Goal: Task Accomplishment & Management: Manage account settings

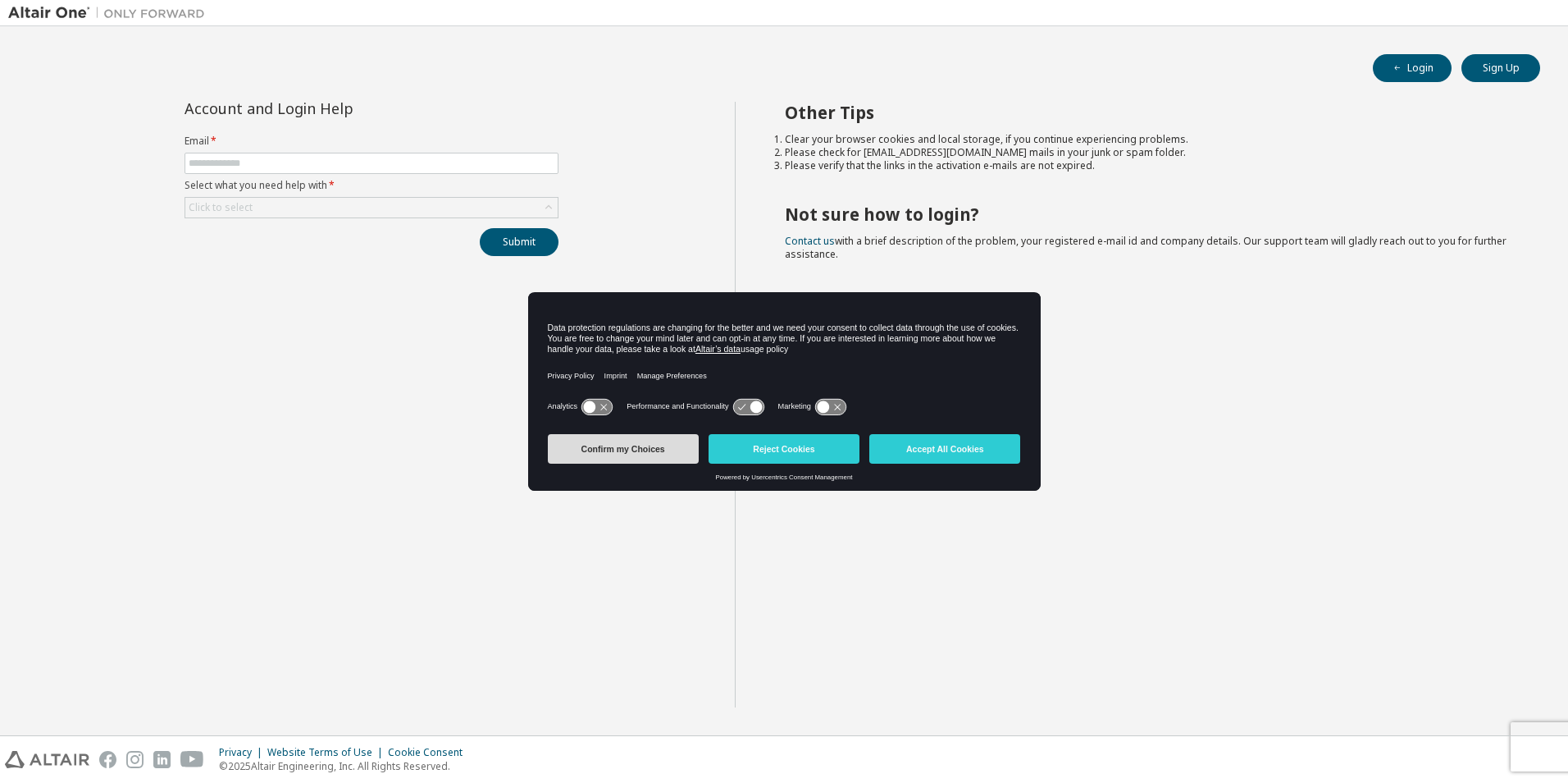
click at [656, 448] on button "Confirm my Choices" at bounding box center [623, 448] width 151 height 29
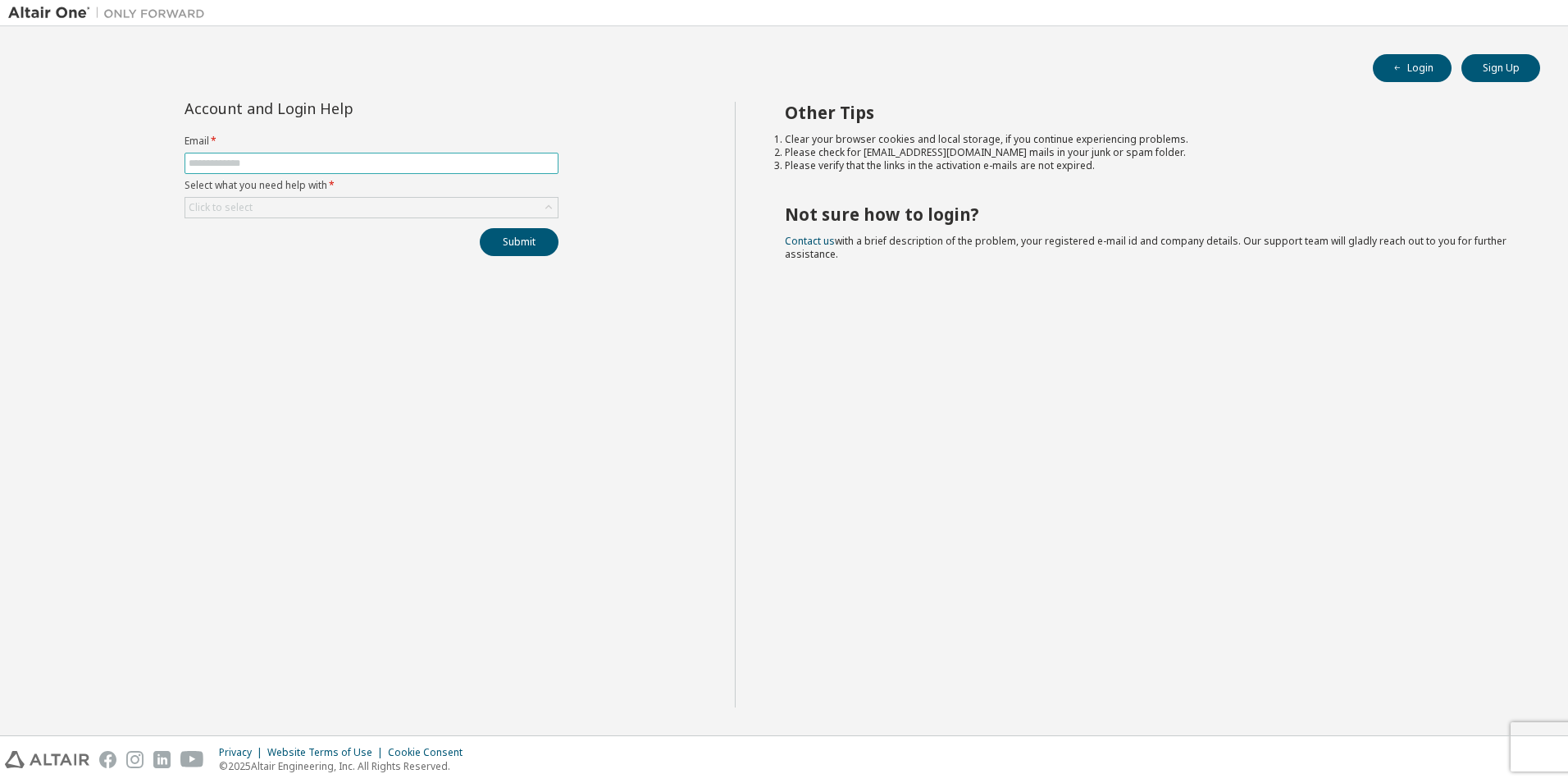
click at [229, 163] on input "text" at bounding box center [372, 164] width 366 height 13
type input "**********"
click at [312, 209] on div "Click to select" at bounding box center [372, 207] width 372 height 19
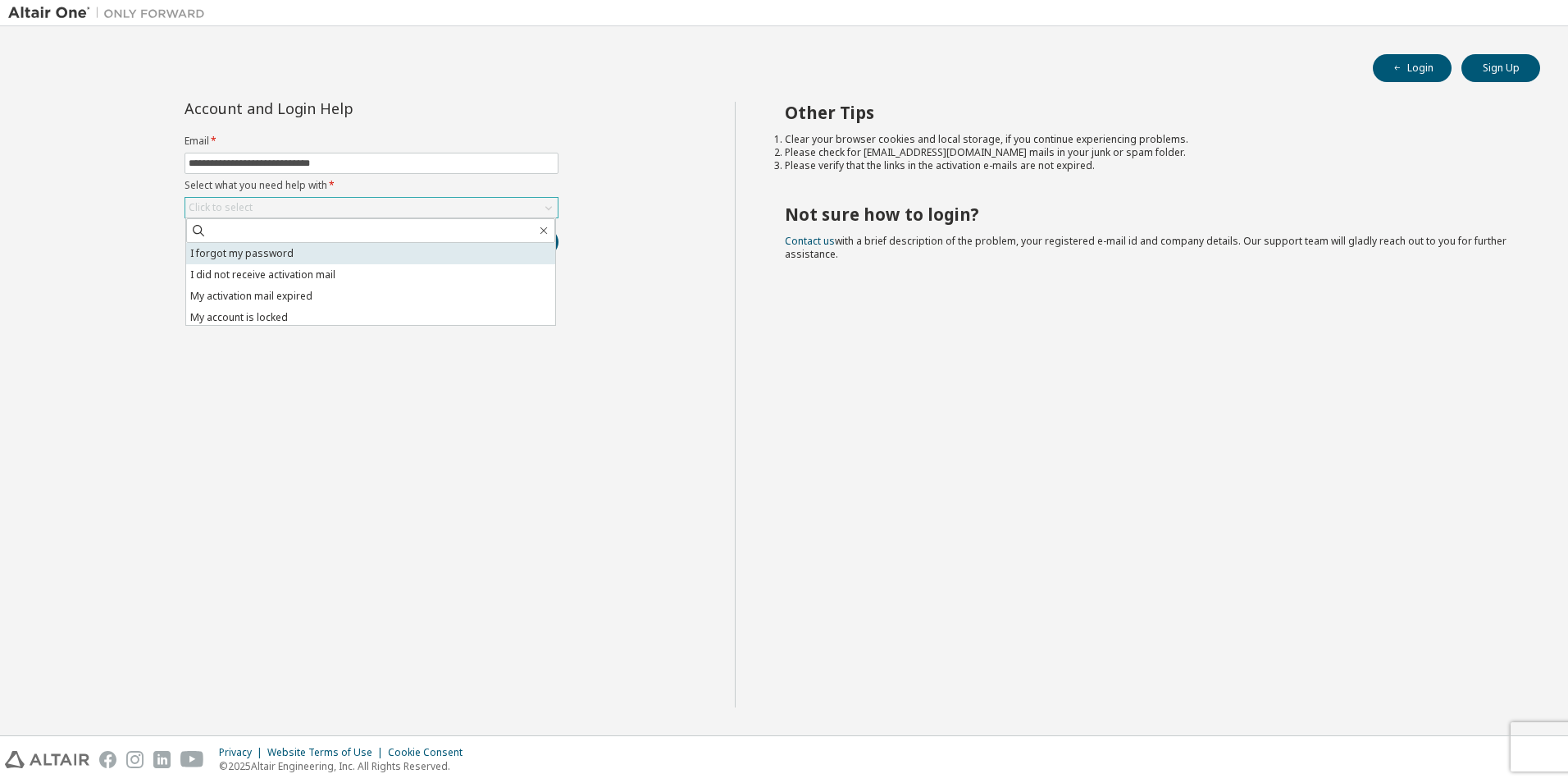
click at [292, 262] on li "I forgot my password" at bounding box center [371, 253] width 369 height 21
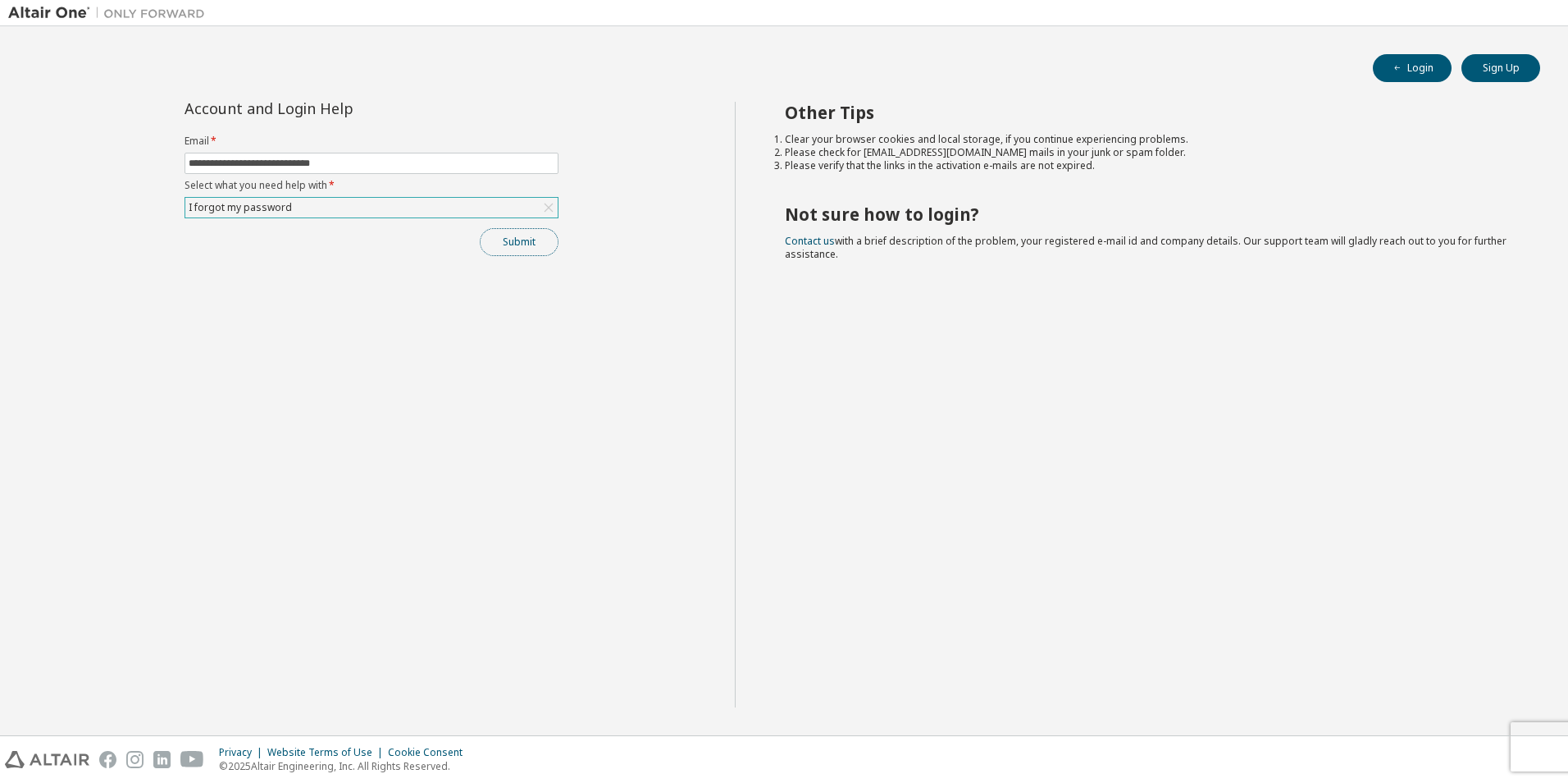
click at [522, 243] on button "Submit" at bounding box center [518, 242] width 78 height 28
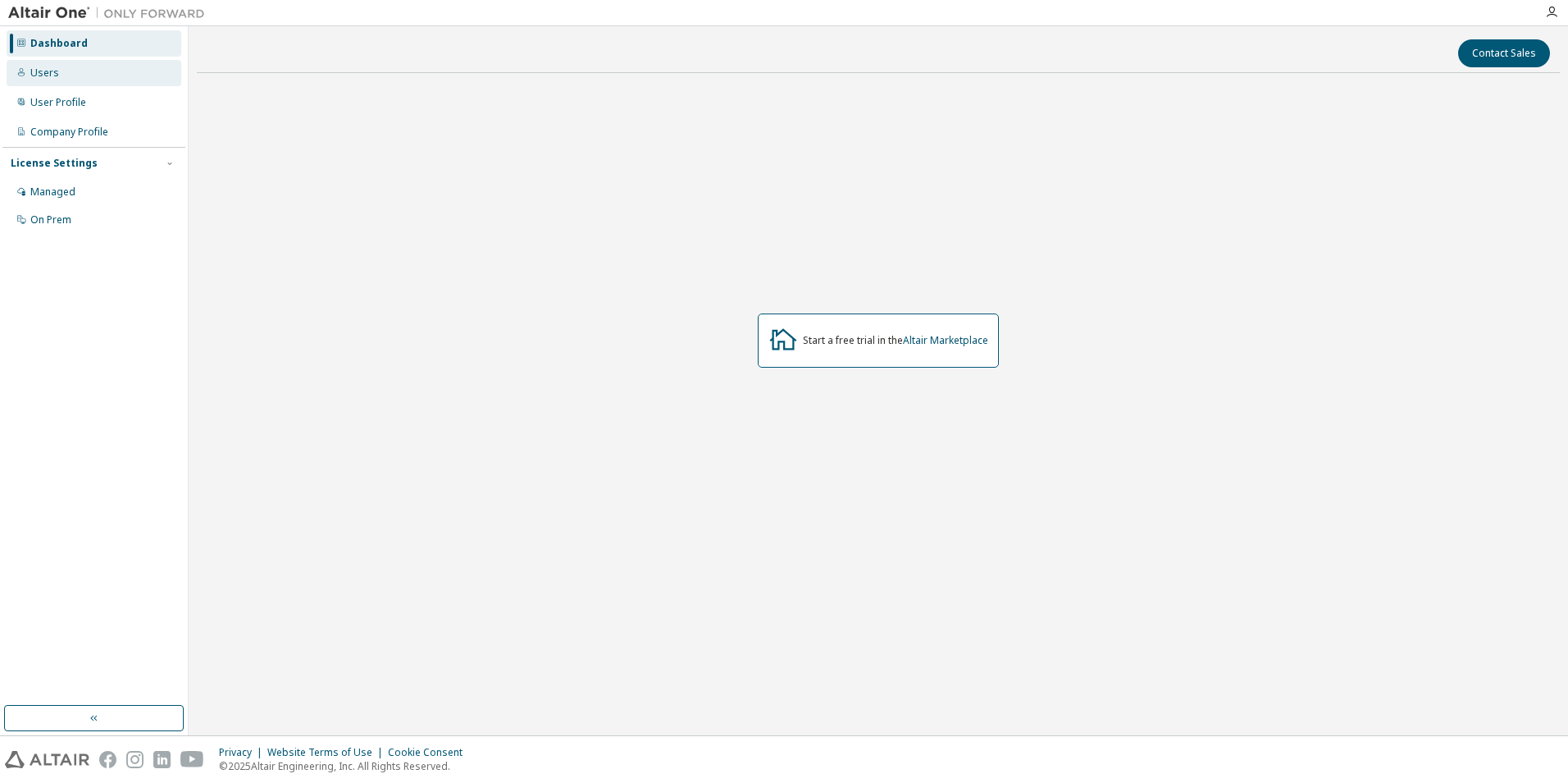
click at [29, 75] on div "Users" at bounding box center [94, 72] width 174 height 26
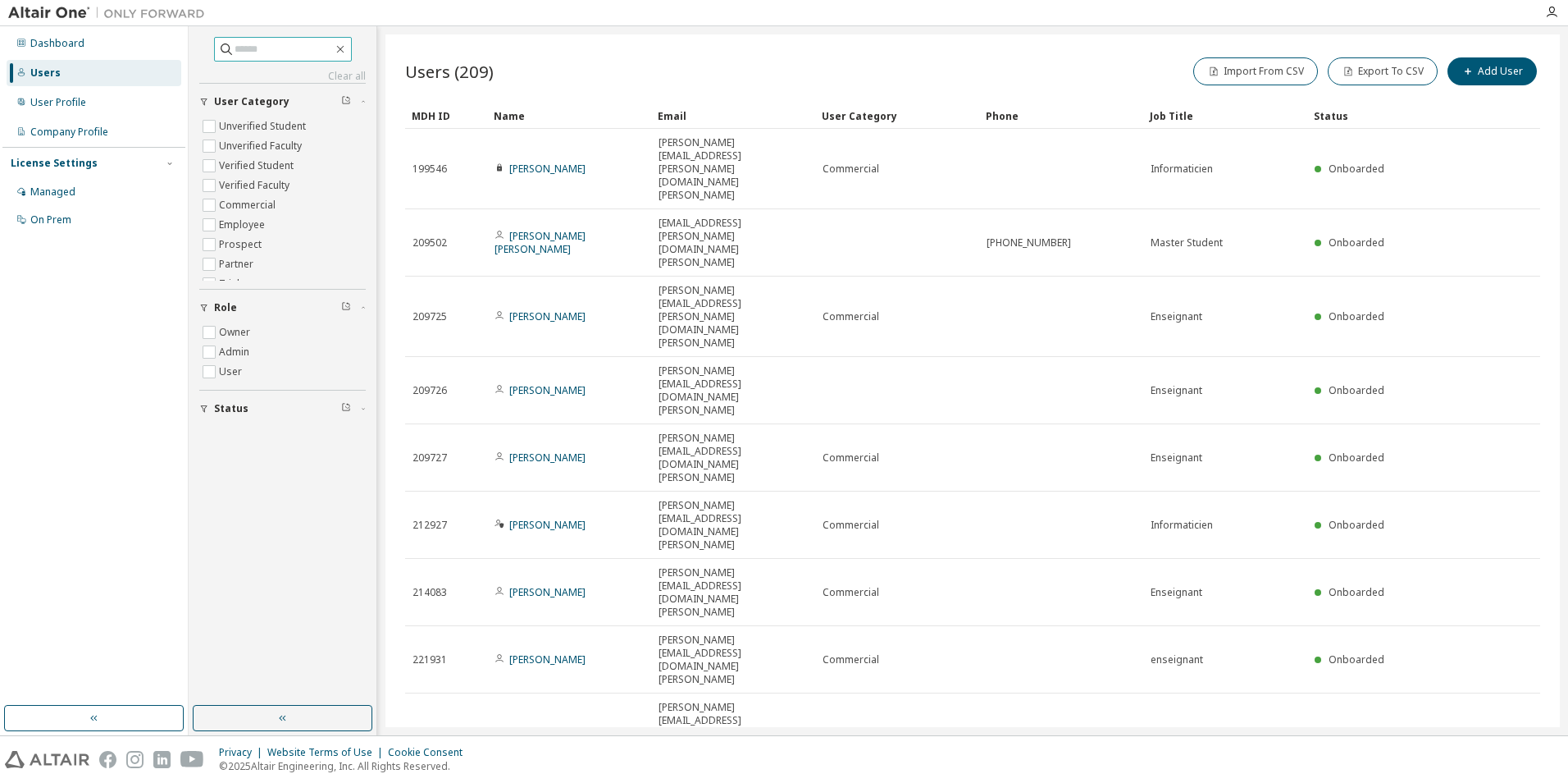
click at [270, 43] on input "text" at bounding box center [283, 49] width 99 height 16
type input "******"
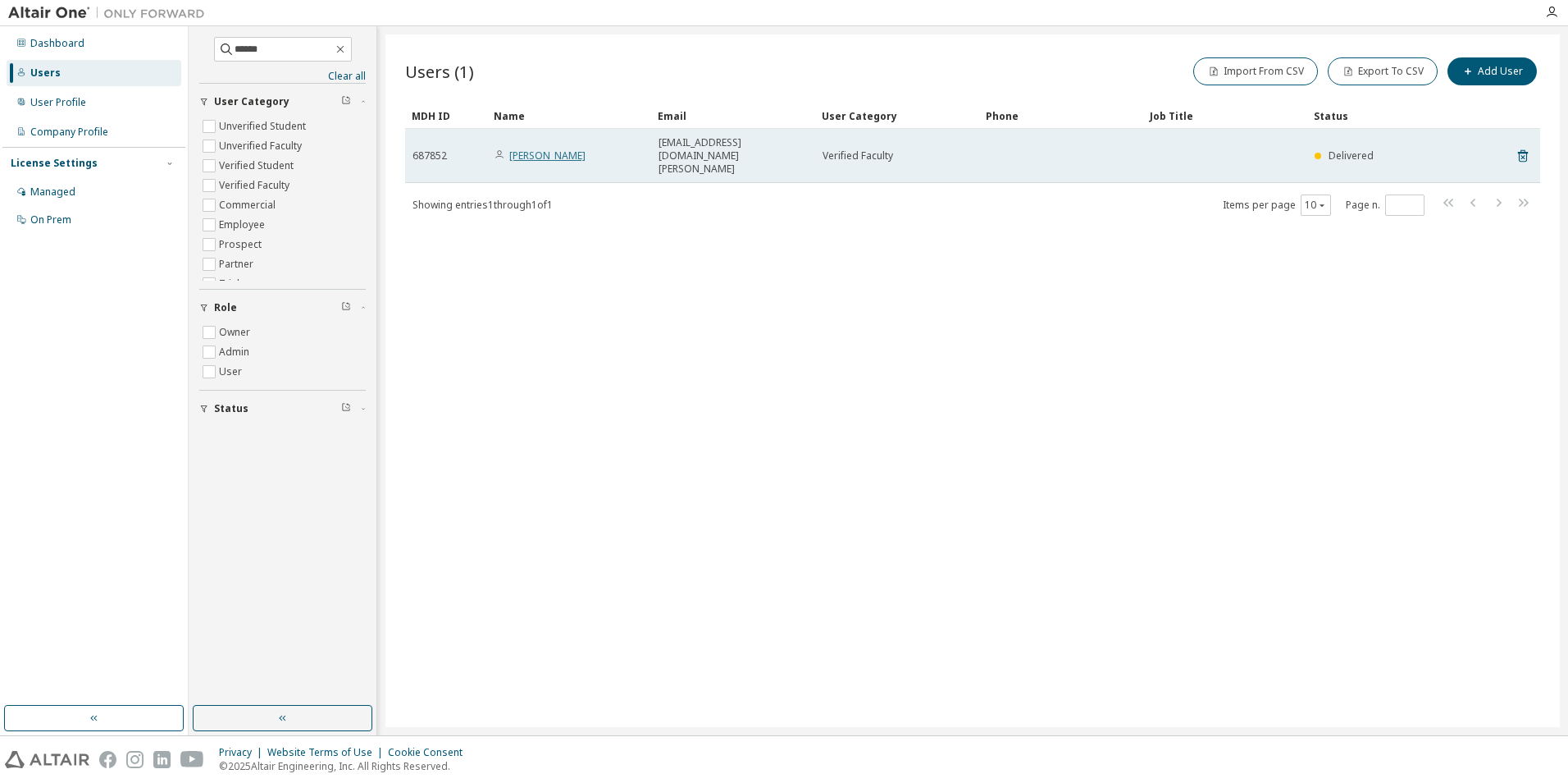
click at [535, 148] on link "[PERSON_NAME]" at bounding box center [547, 155] width 77 height 14
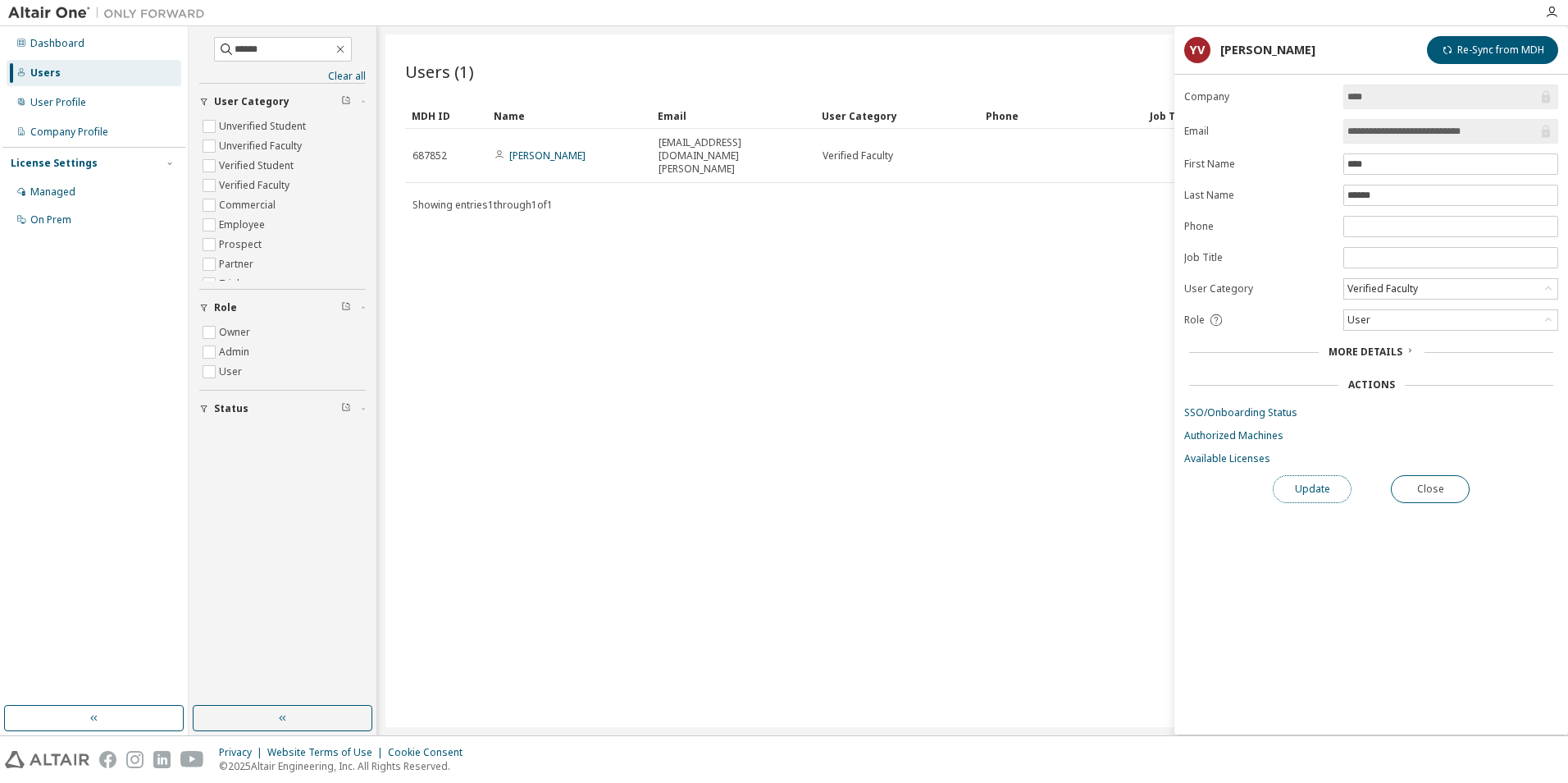
click at [1298, 486] on button "Update" at bounding box center [1312, 489] width 78 height 28
click at [1242, 436] on link "Authorized Machines" at bounding box center [1372, 436] width 374 height 13
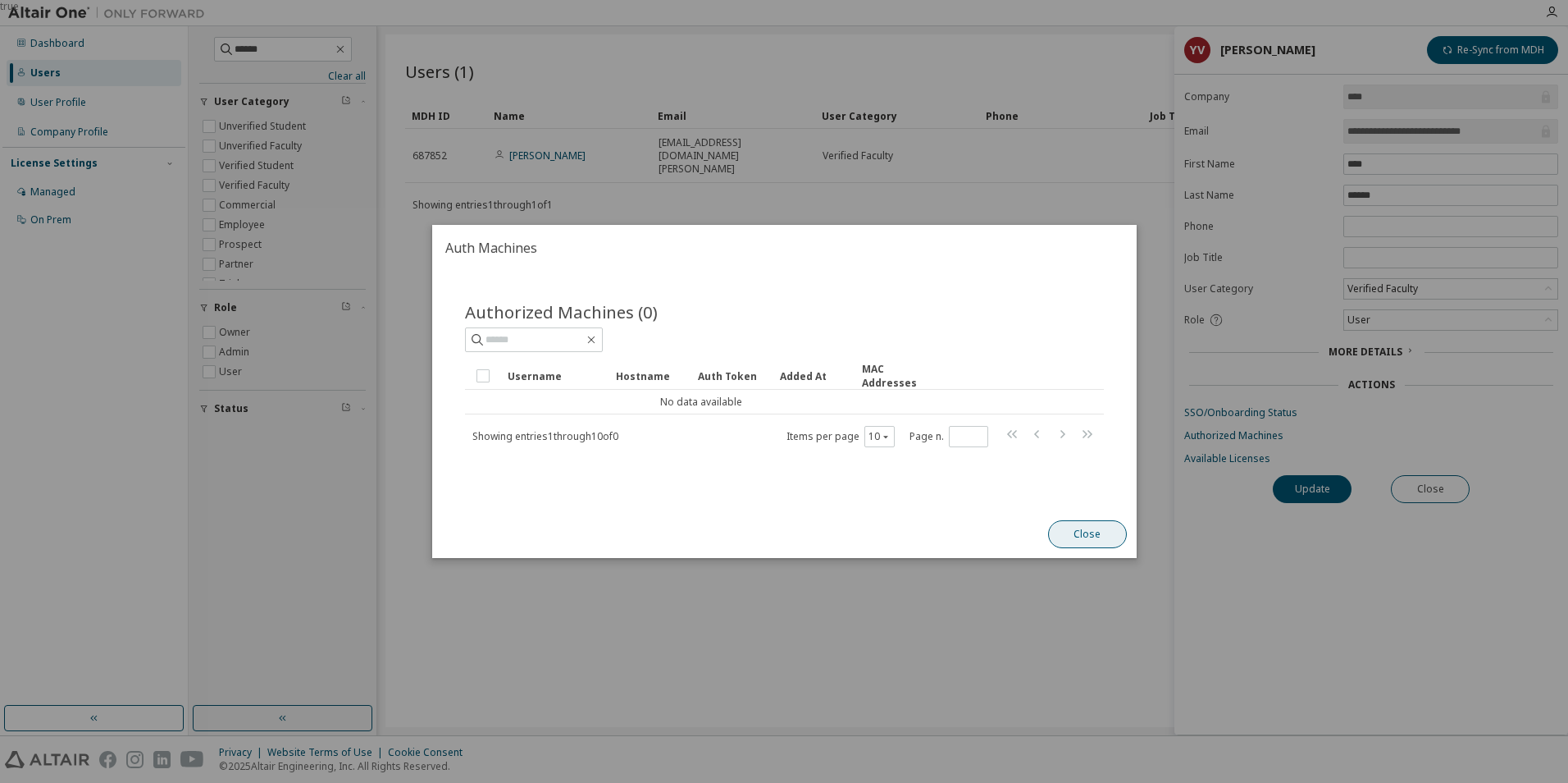
click at [1095, 536] on button "Close" at bounding box center [1086, 534] width 78 height 28
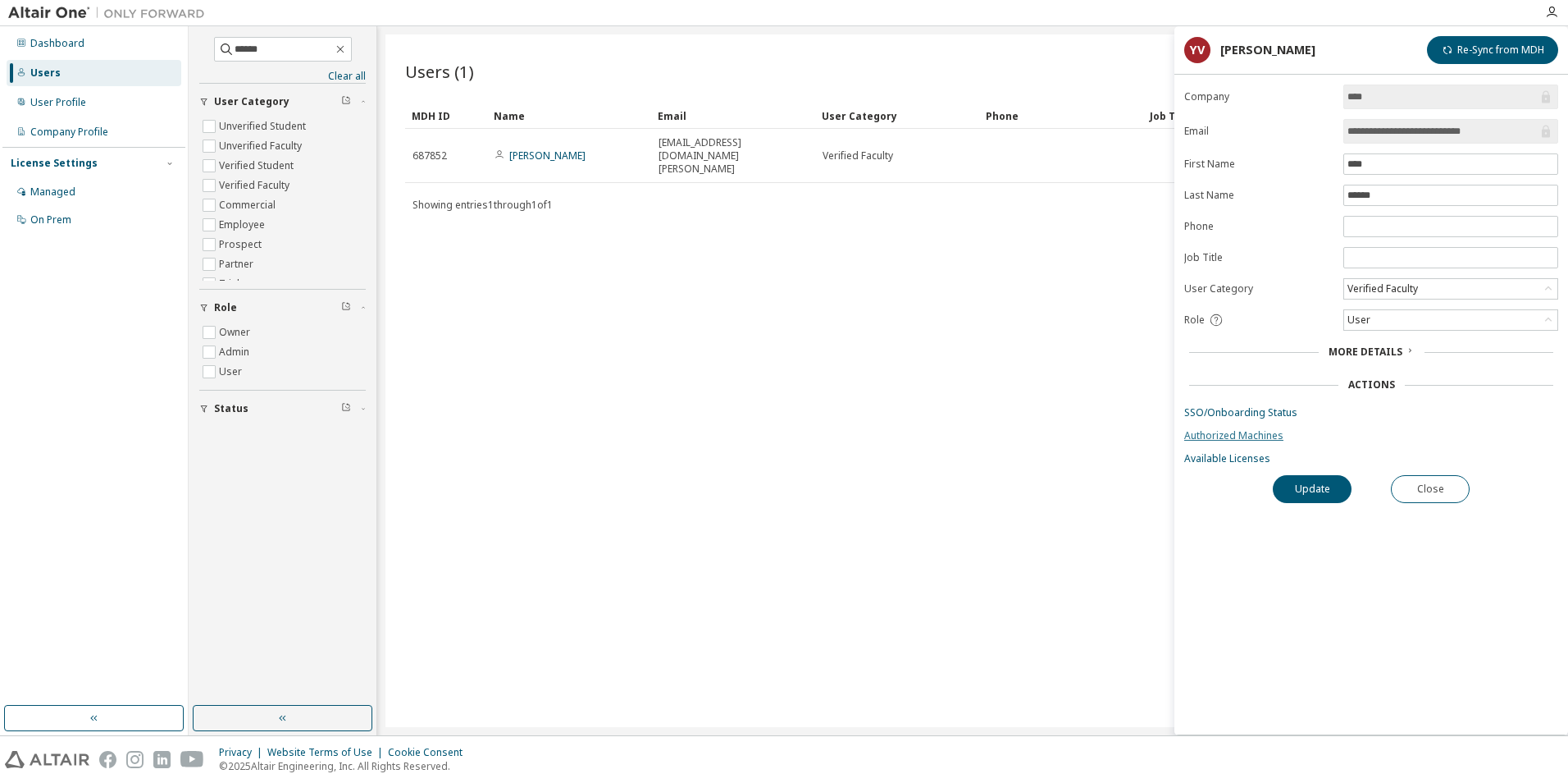
click at [1266, 434] on link "Authorized Machines" at bounding box center [1372, 436] width 374 height 13
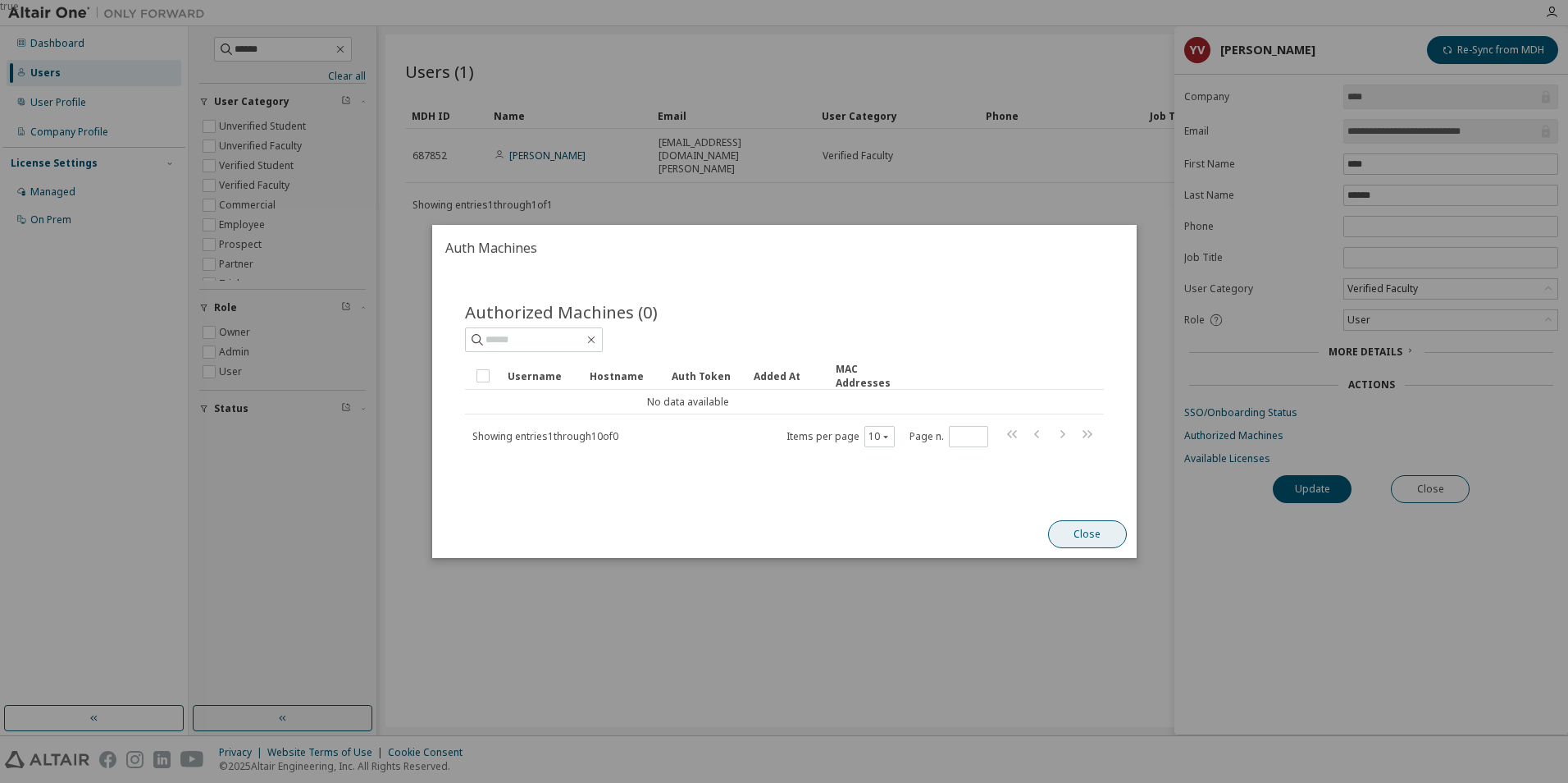
drag, startPoint x: 1097, startPoint y: 536, endPoint x: 1185, endPoint y: 531, distance: 88.1
click at [1097, 537] on button "Close" at bounding box center [1086, 534] width 78 height 28
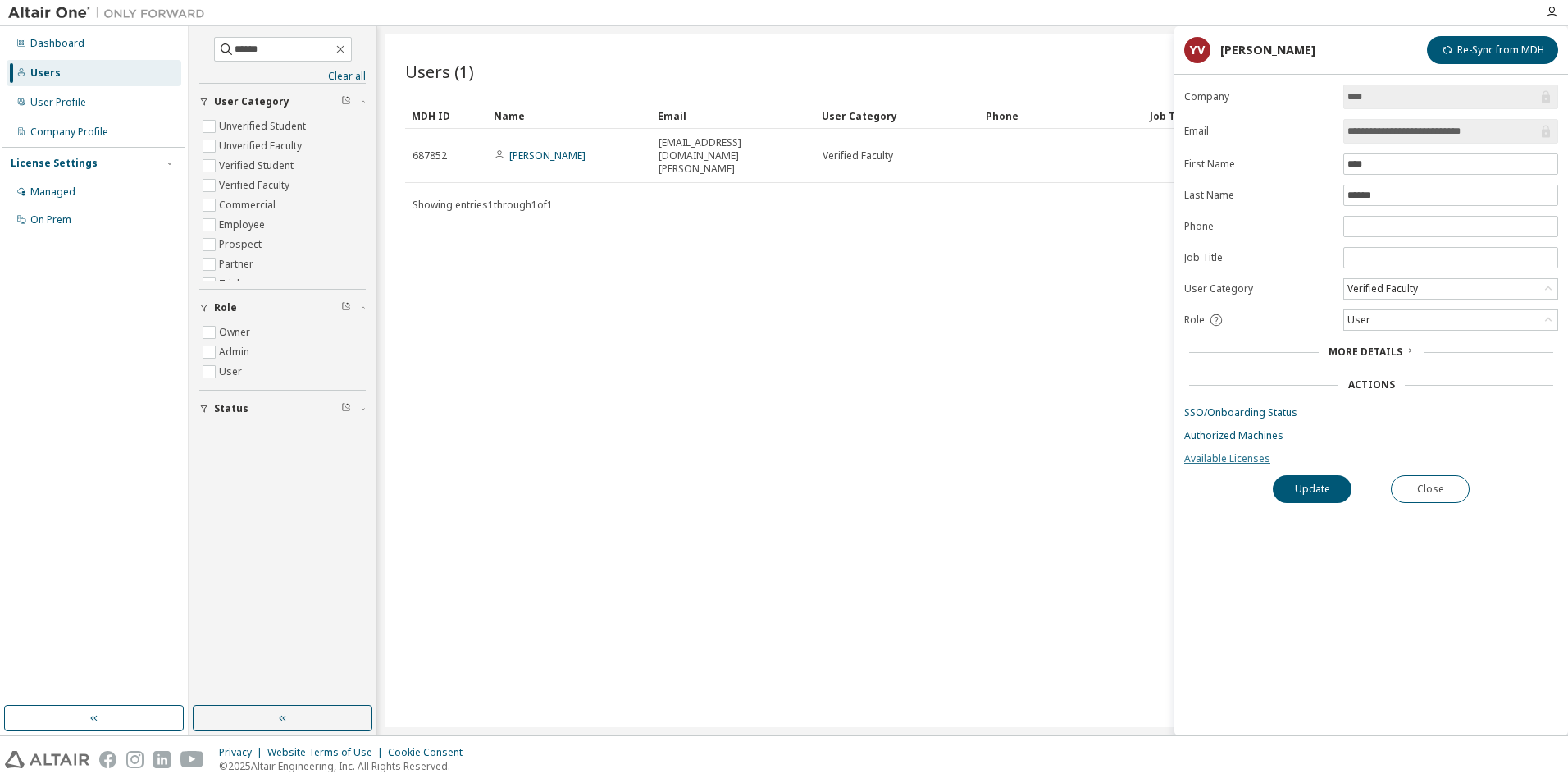
click at [1225, 464] on link "Available Licenses" at bounding box center [1372, 459] width 374 height 13
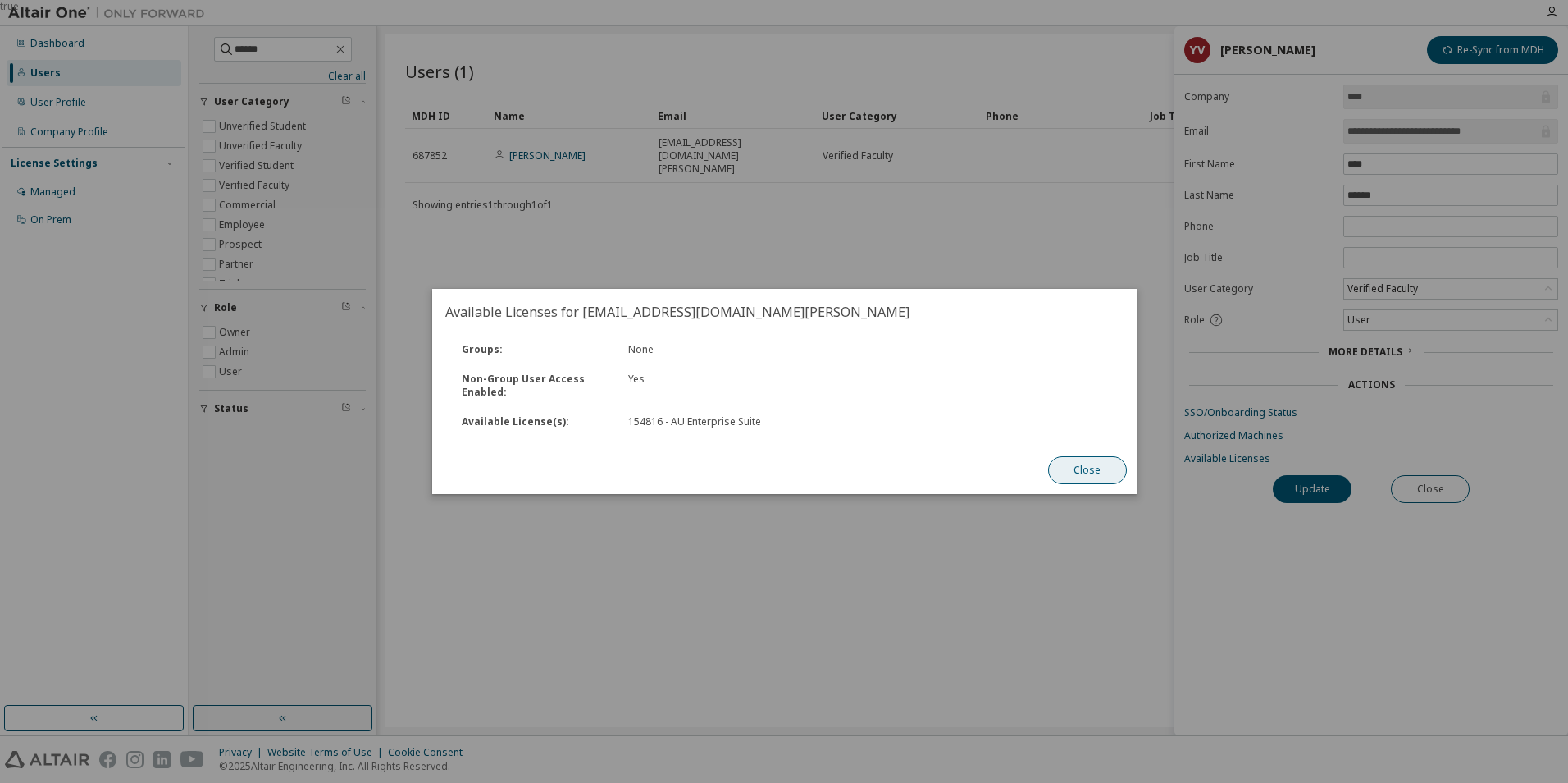
click at [1093, 466] on button "Close" at bounding box center [1086, 469] width 78 height 28
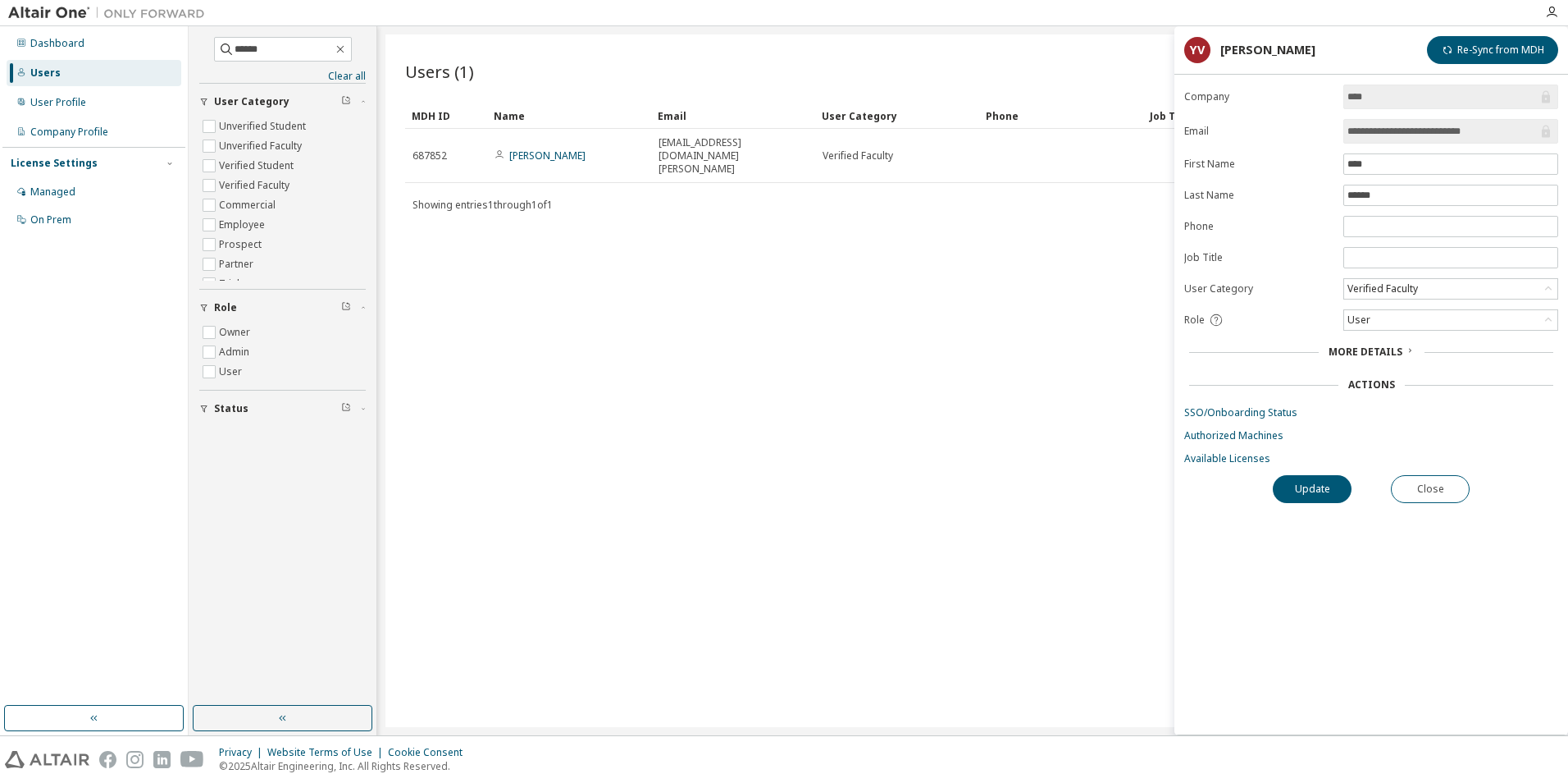
click at [963, 419] on div "Users (1) Import From CSV Export To CSV Add User Clear Load Save Save As Field …" at bounding box center [972, 381] width 1175 height 693
click at [1409, 591] on div "**********" at bounding box center [1371, 409] width 393 height 650
click at [1396, 352] on span "More Details" at bounding box center [1366, 351] width 74 height 14
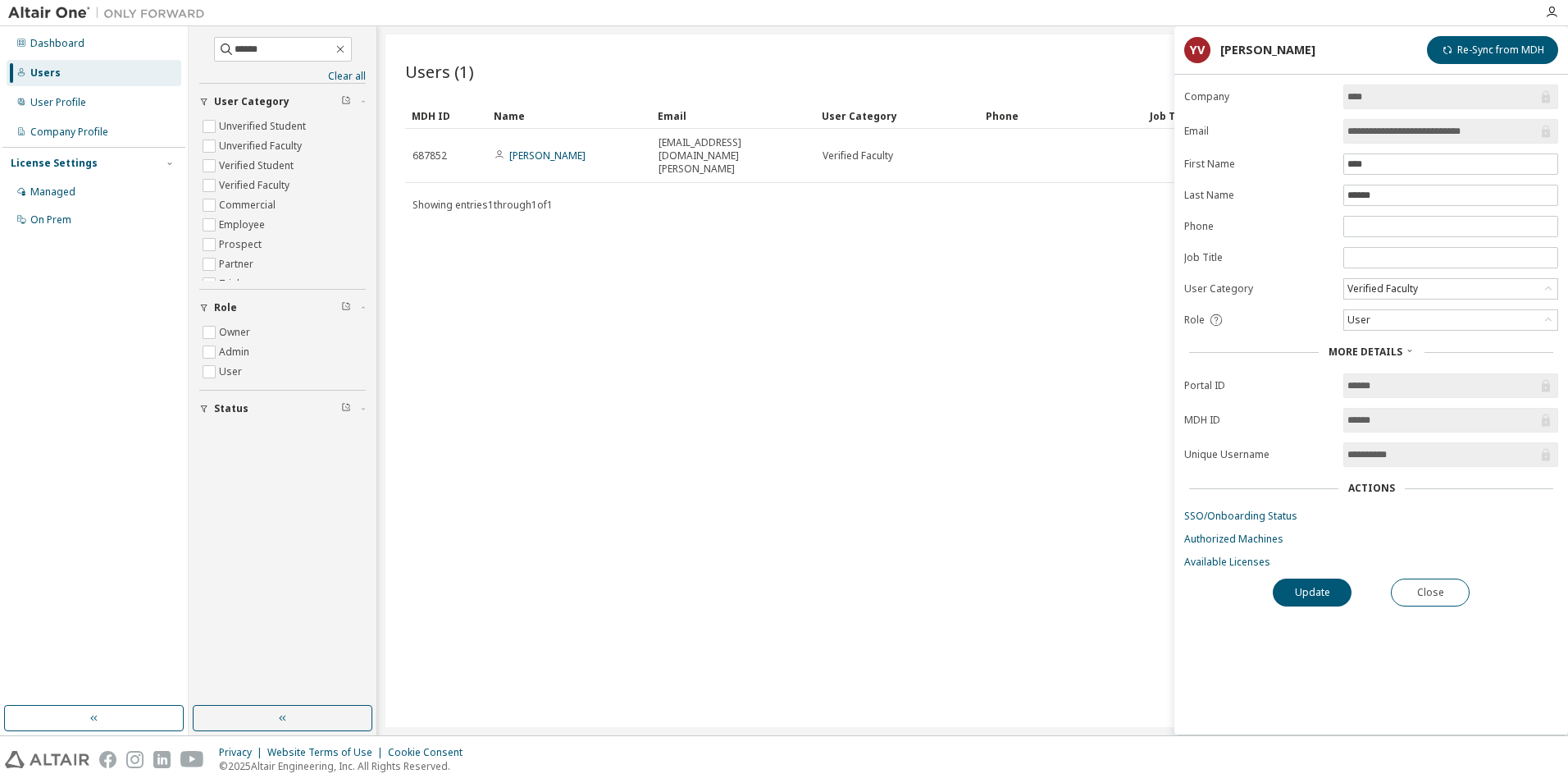
click at [814, 299] on div "Users (1) Import From CSV Export To CSV Add User Clear Load Save Save As Field …" at bounding box center [972, 381] width 1175 height 693
click at [1428, 585] on button "Close" at bounding box center [1430, 592] width 78 height 28
